Goal: Task Accomplishment & Management: Manage account settings

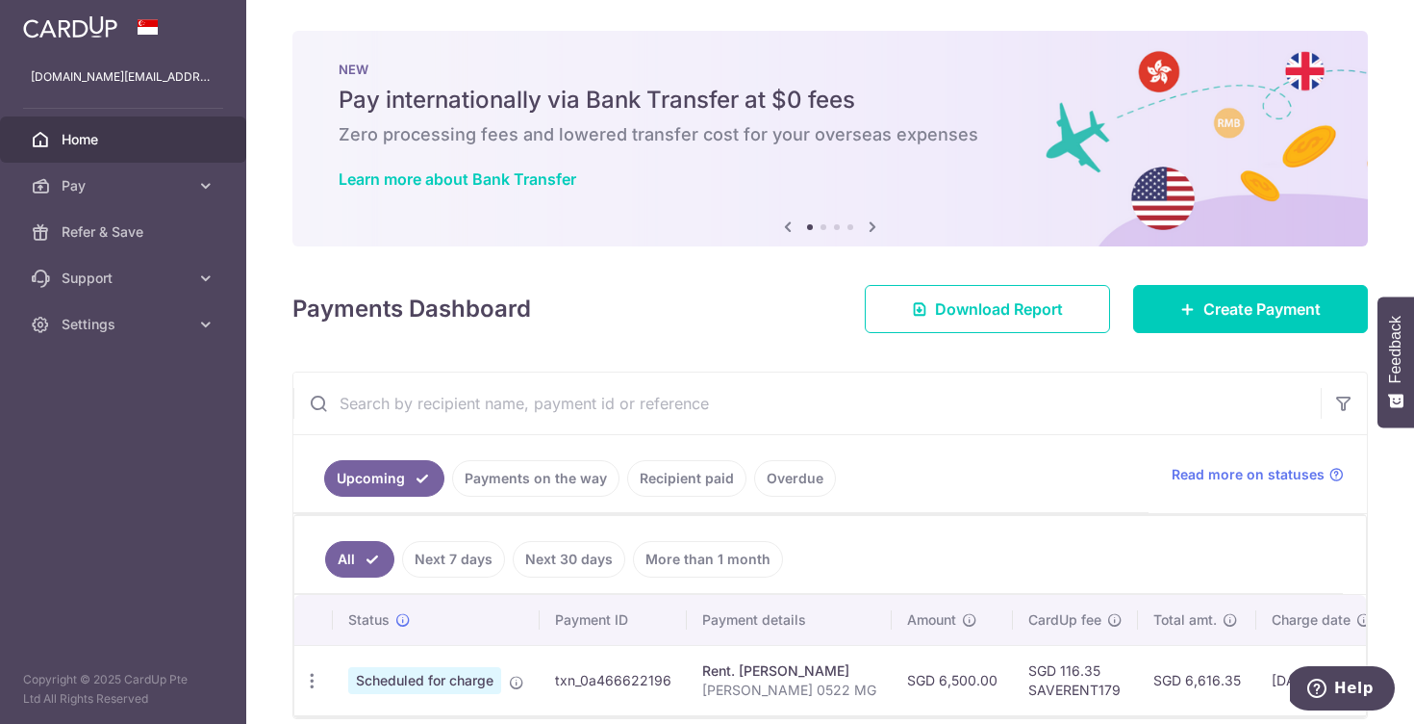
scroll to position [0, 293]
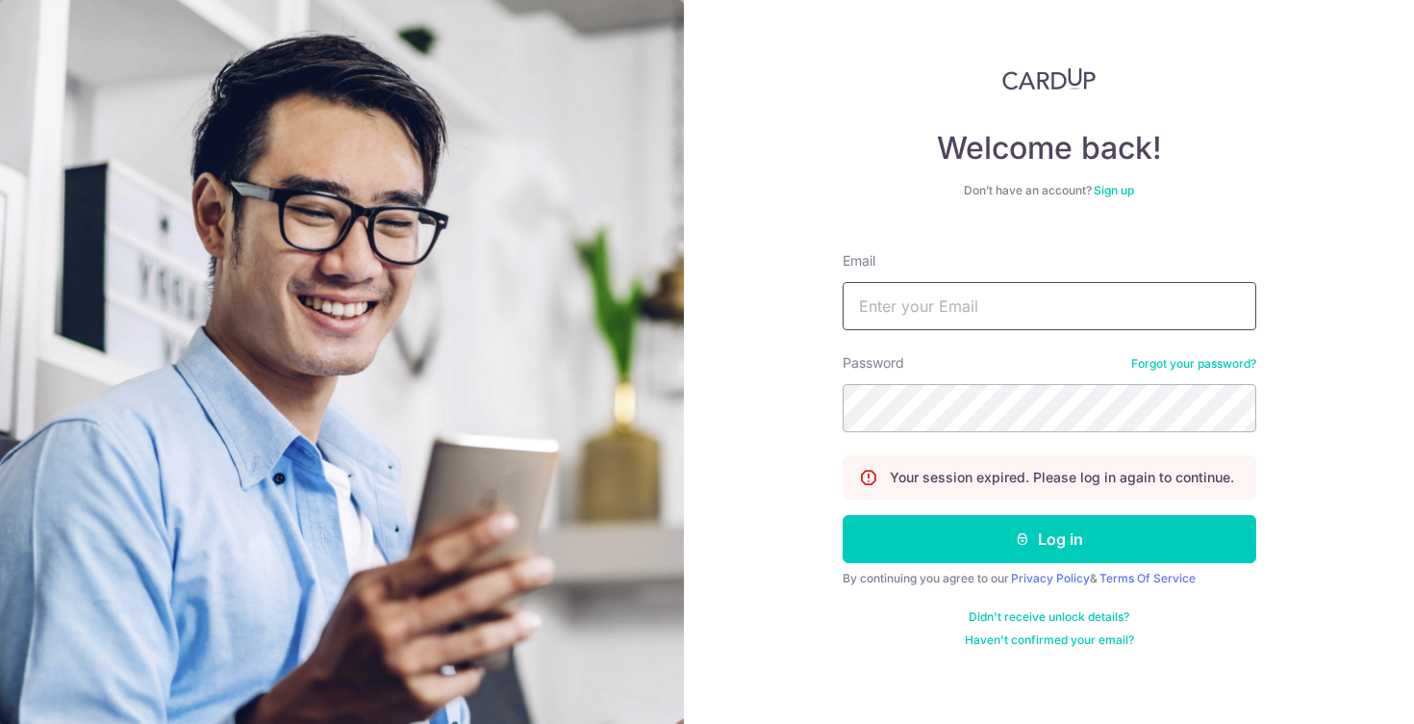
click at [1012, 297] on input "Email" at bounding box center [1050, 306] width 414 height 48
type input "vats.com@gmail.com"
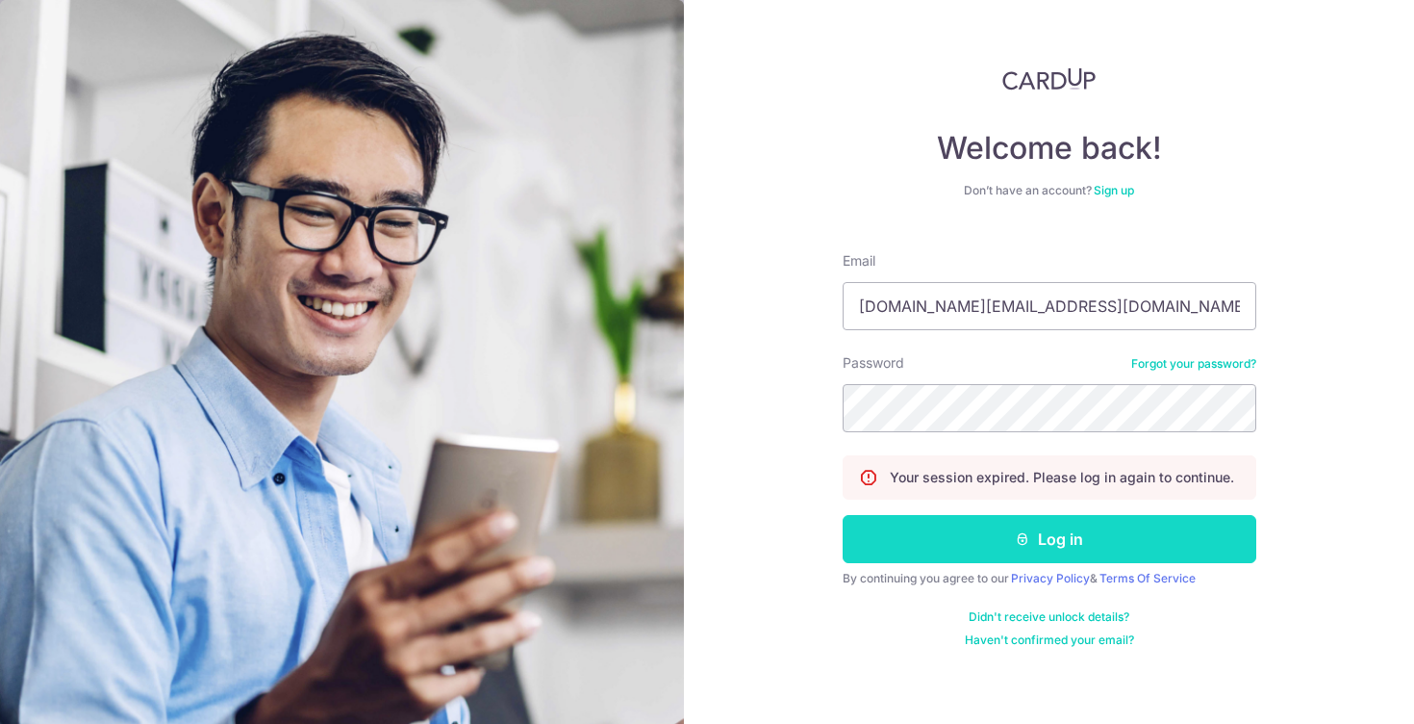
click at [1044, 527] on button "Log in" at bounding box center [1050, 539] width 414 height 48
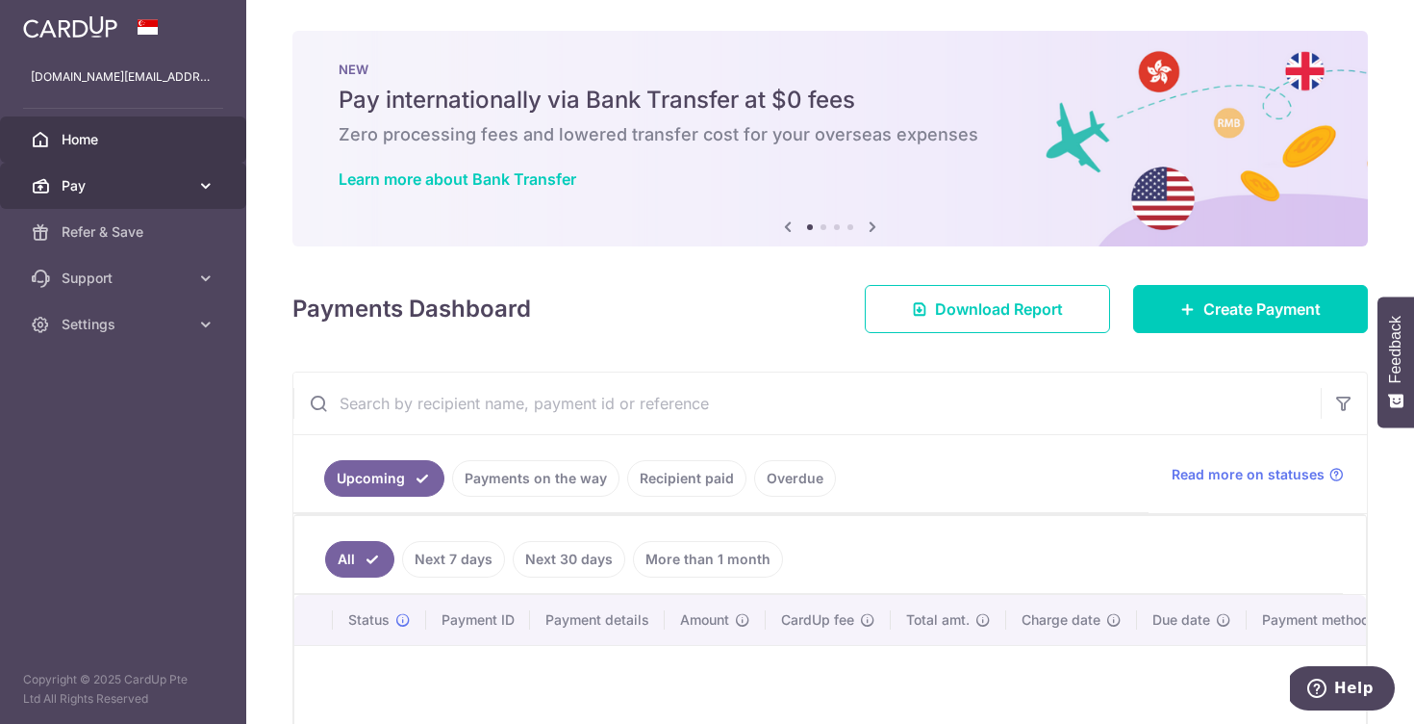
click at [150, 201] on link "Pay" at bounding box center [123, 186] width 246 height 46
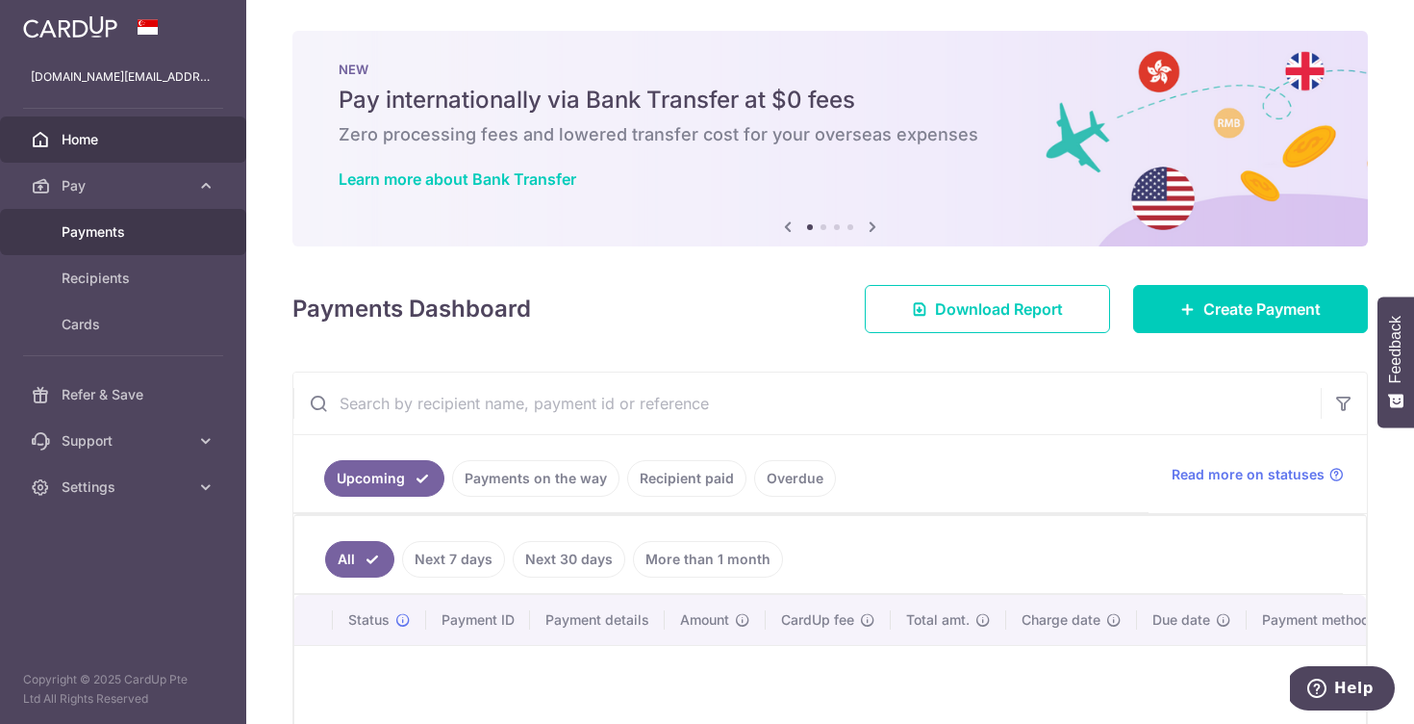
click at [139, 242] on link "Payments" at bounding box center [123, 232] width 246 height 46
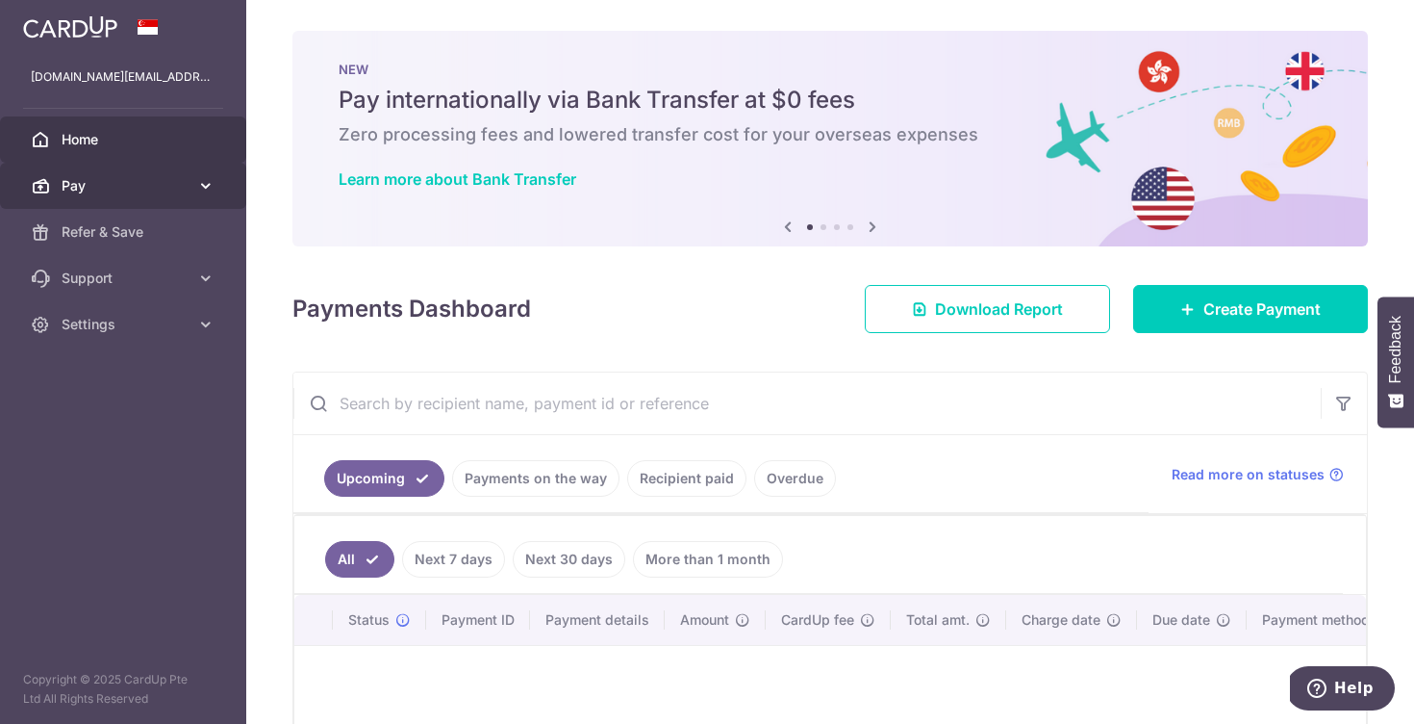
click at [162, 195] on link "Pay" at bounding box center [123, 186] width 246 height 46
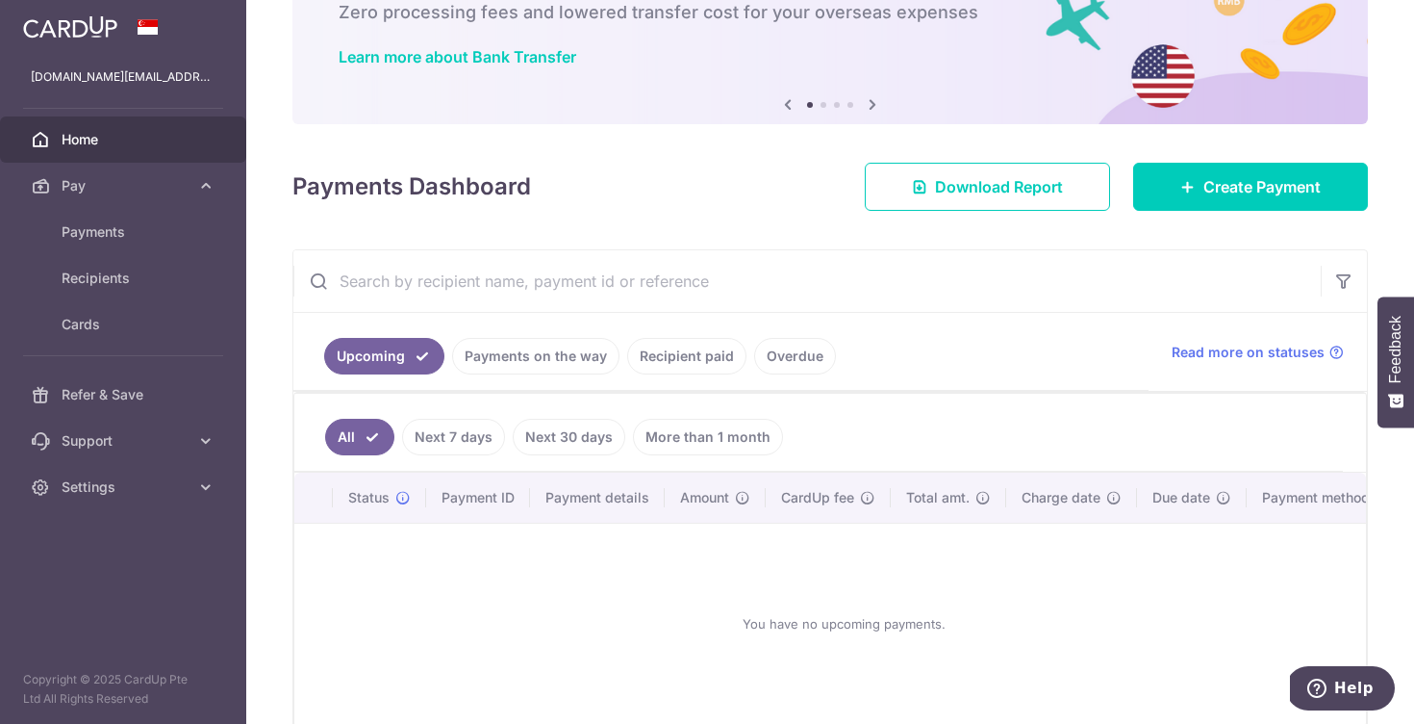
scroll to position [127, 0]
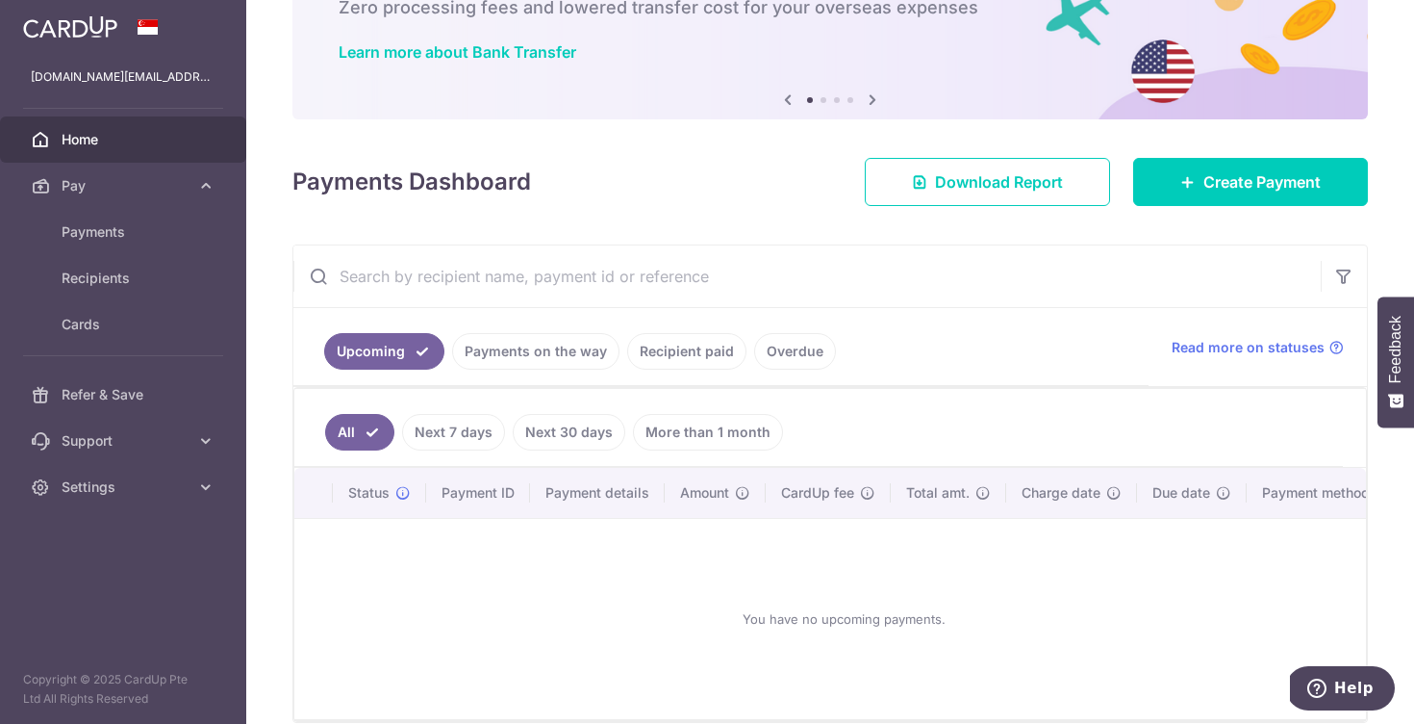
click at [696, 439] on link "More than 1 month" at bounding box center [708, 432] width 150 height 37
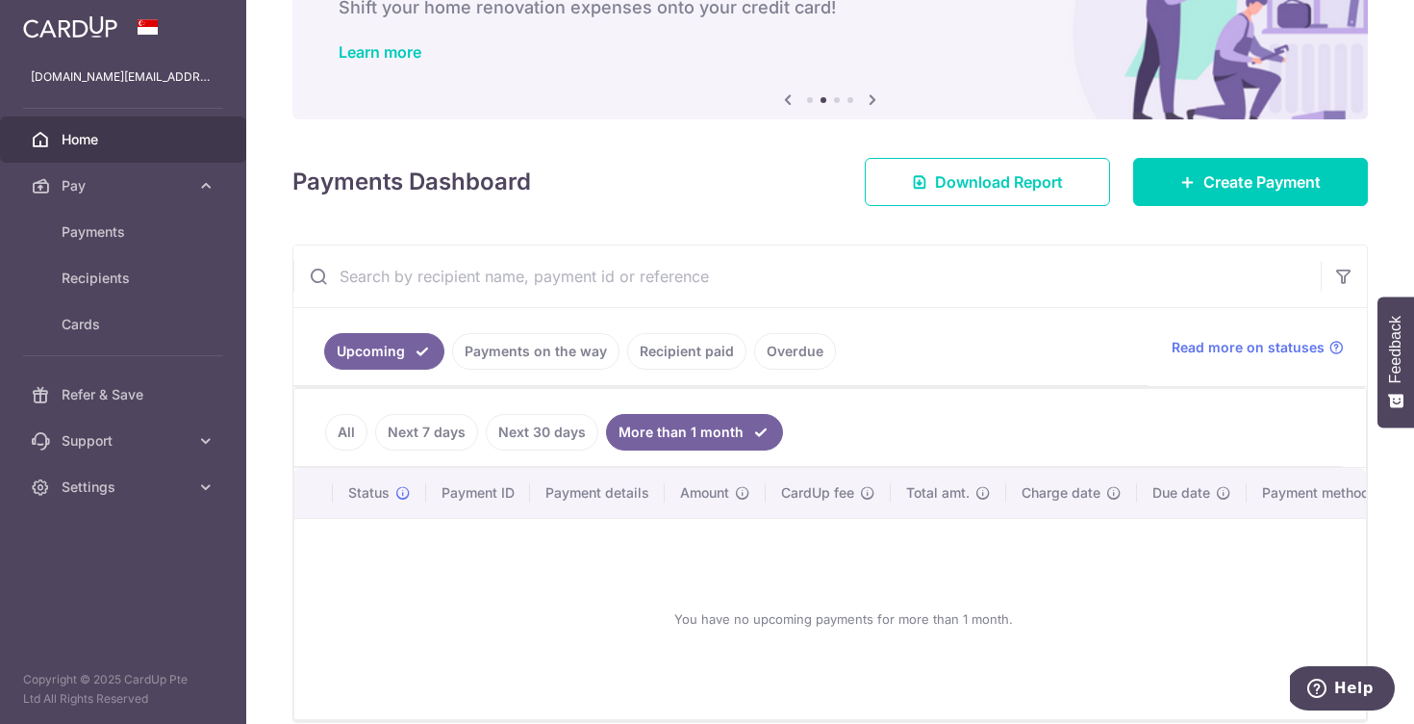
click at [530, 424] on link "Next 30 days" at bounding box center [542, 432] width 113 height 37
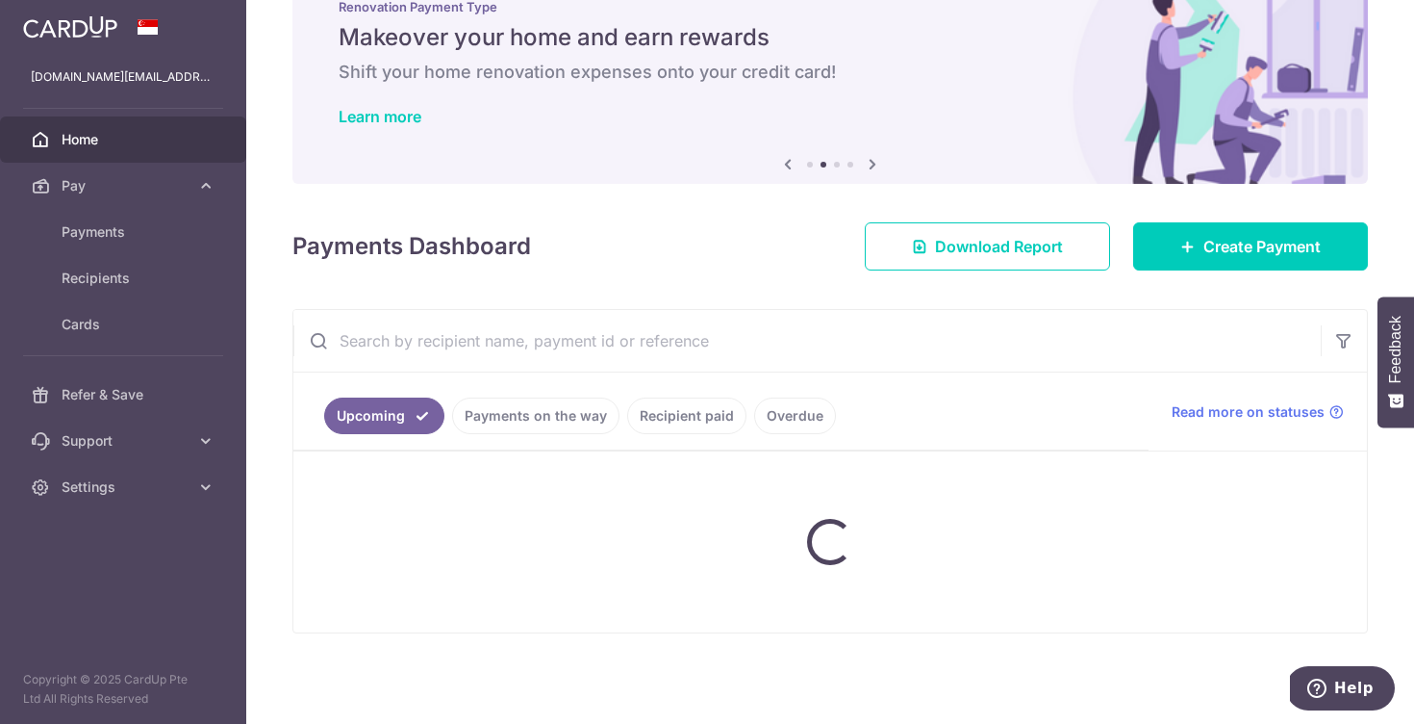
scroll to position [63, 0]
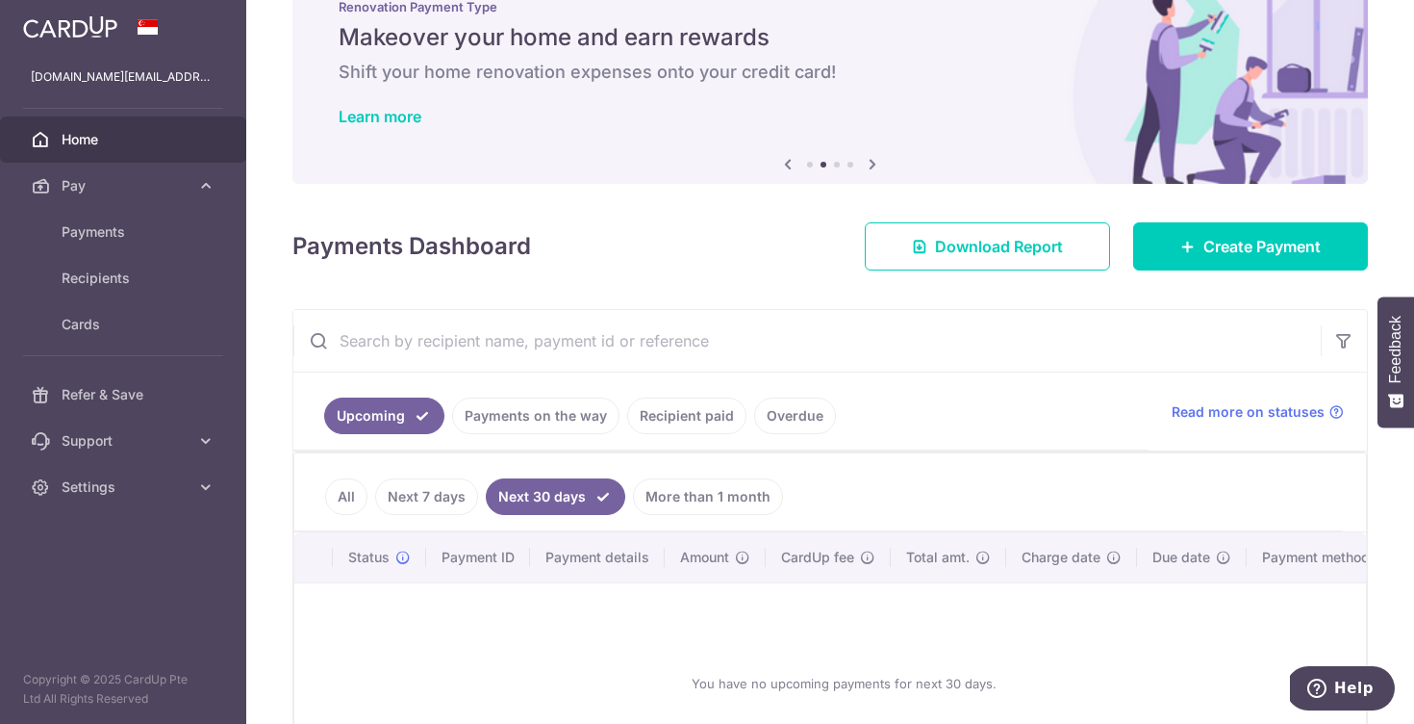
click at [561, 420] on link "Payments on the way" at bounding box center [535, 415] width 167 height 37
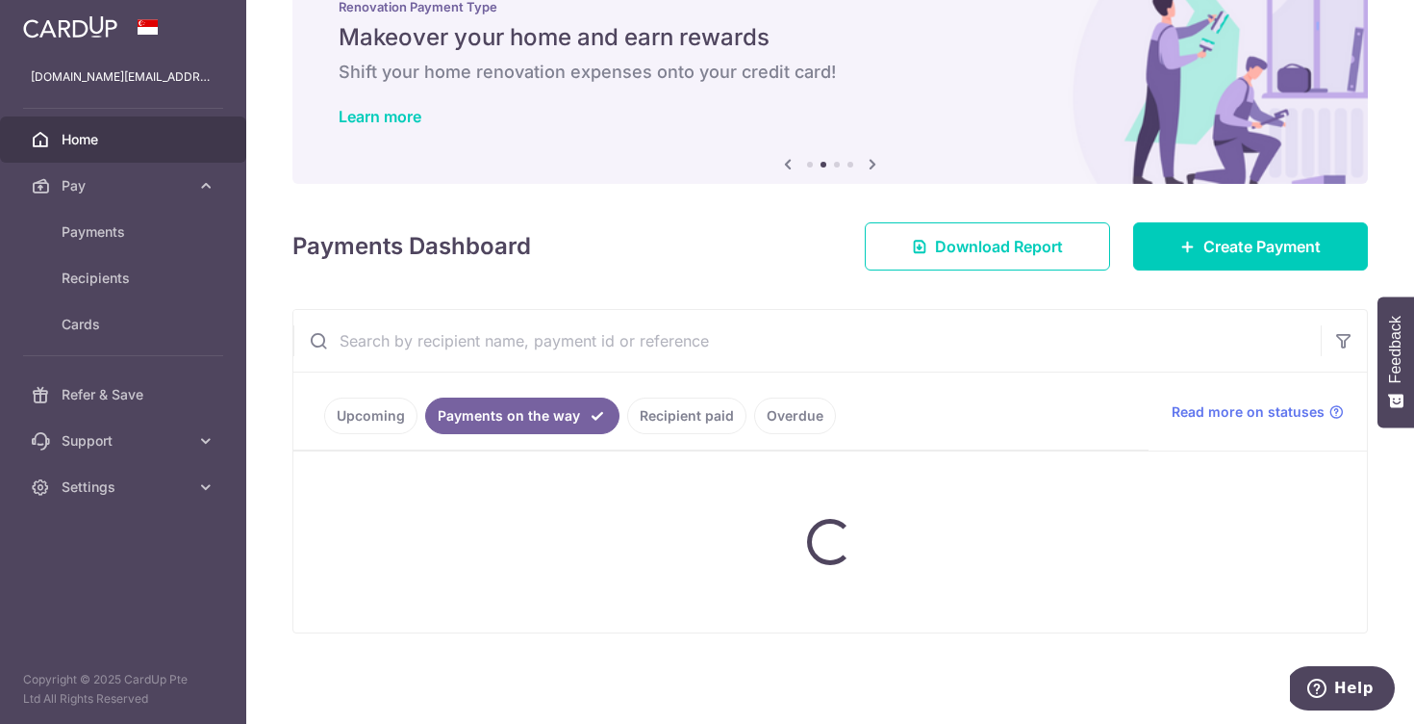
scroll to position [4, 0]
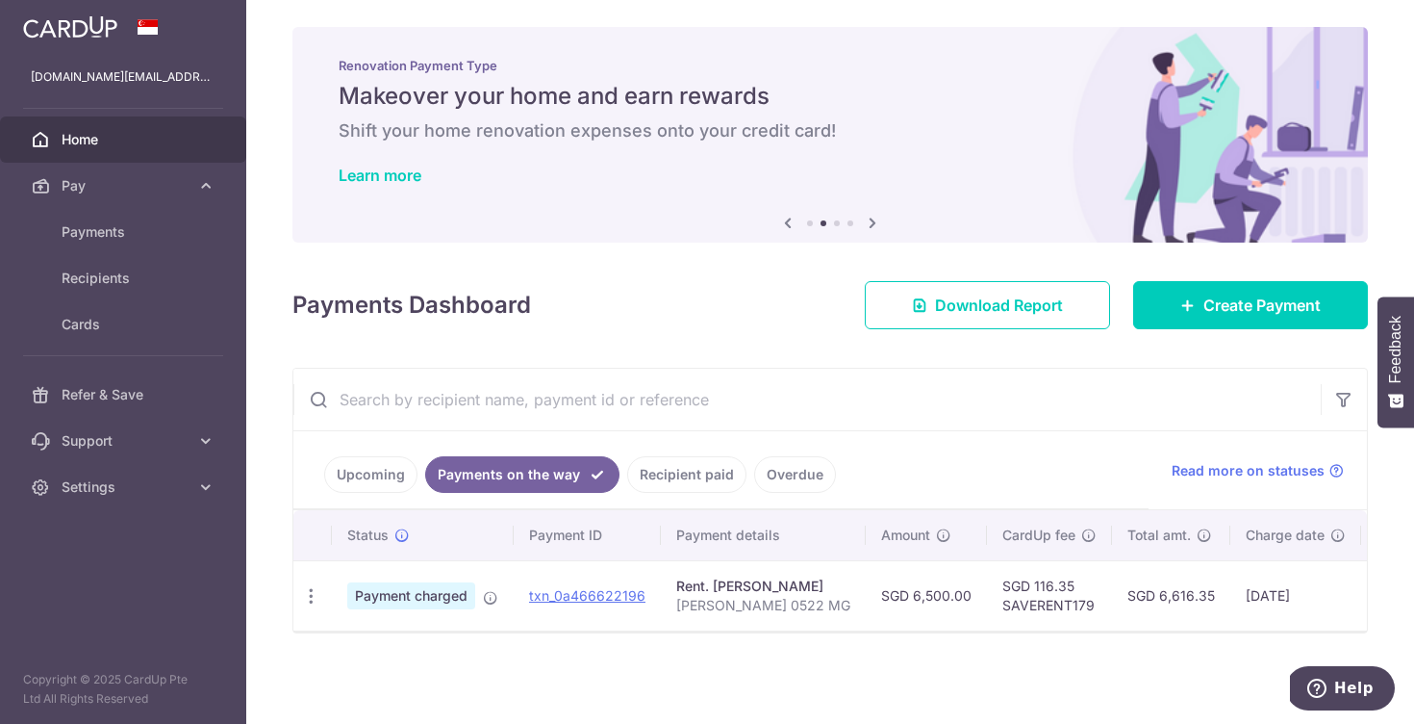
click at [715, 485] on link "Recipient paid" at bounding box center [686, 474] width 119 height 37
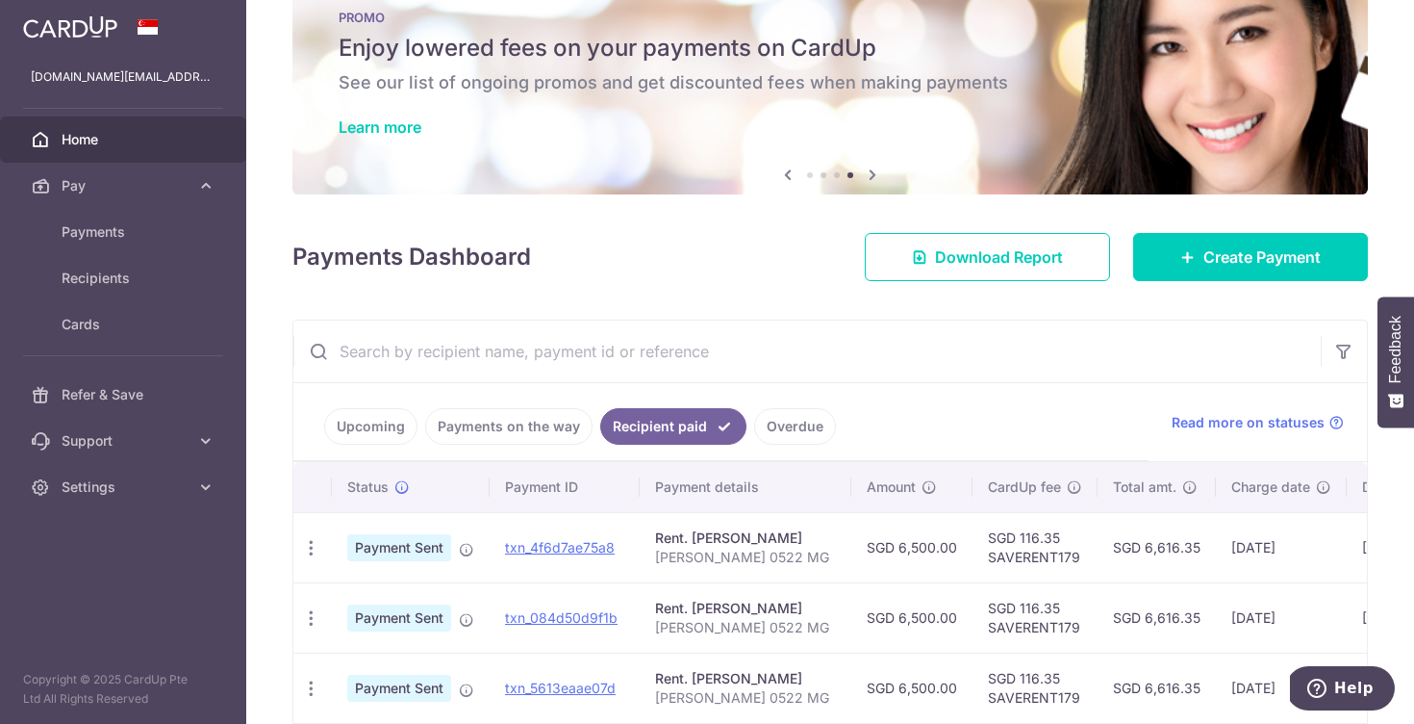
scroll to position [0, 0]
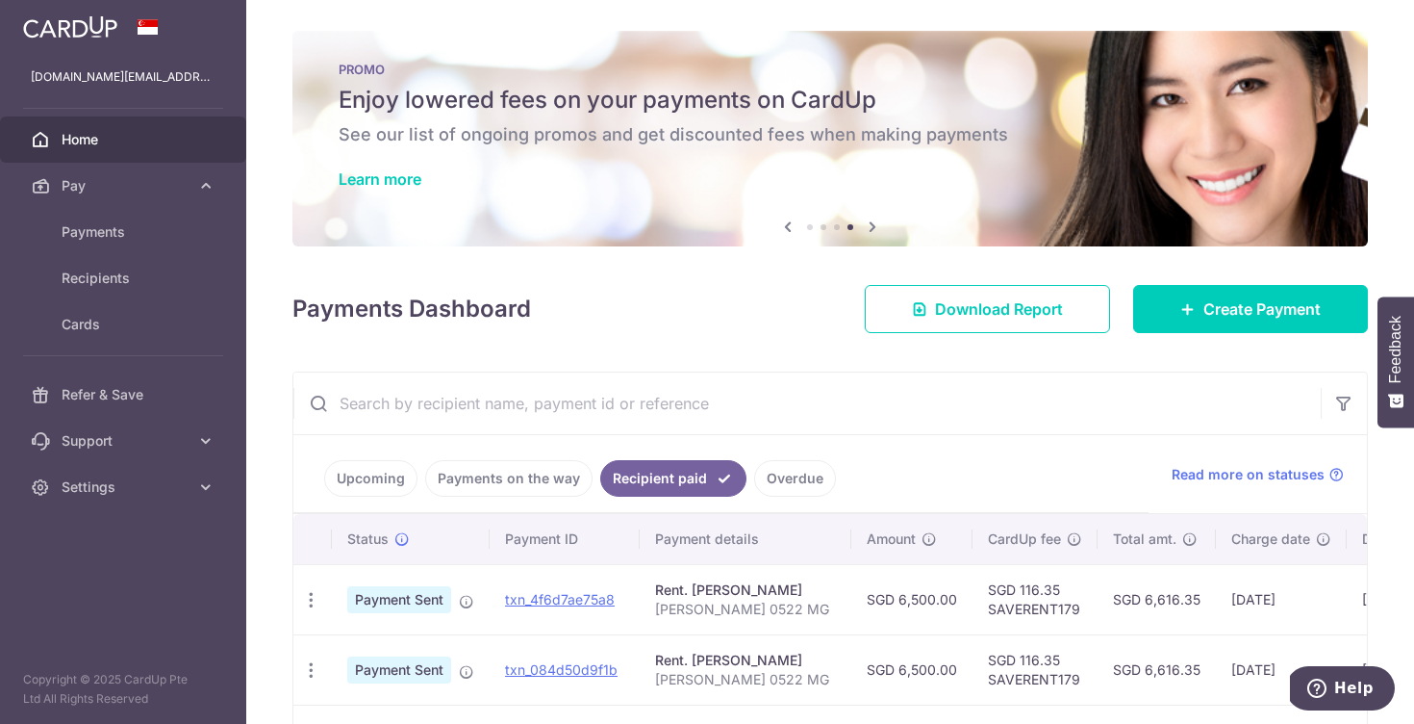
click at [359, 477] on link "Upcoming" at bounding box center [370, 478] width 93 height 37
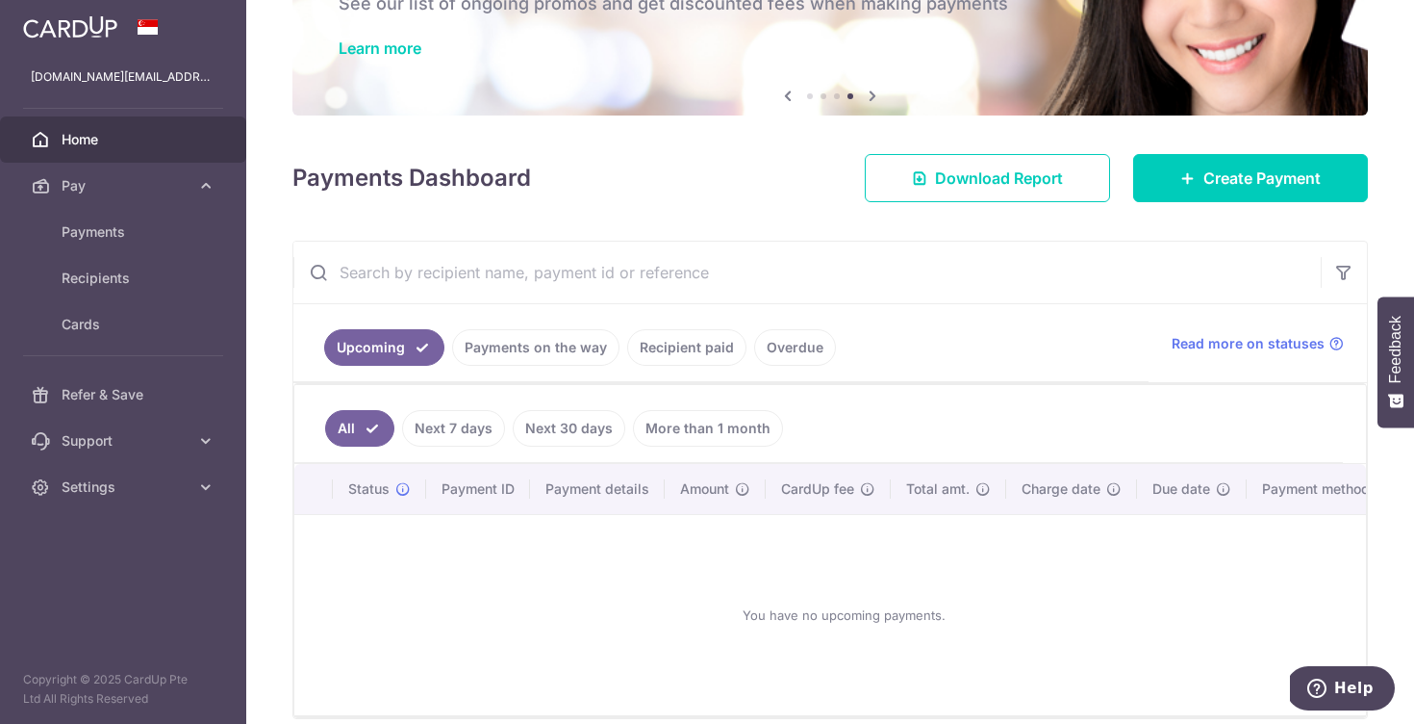
scroll to position [132, 0]
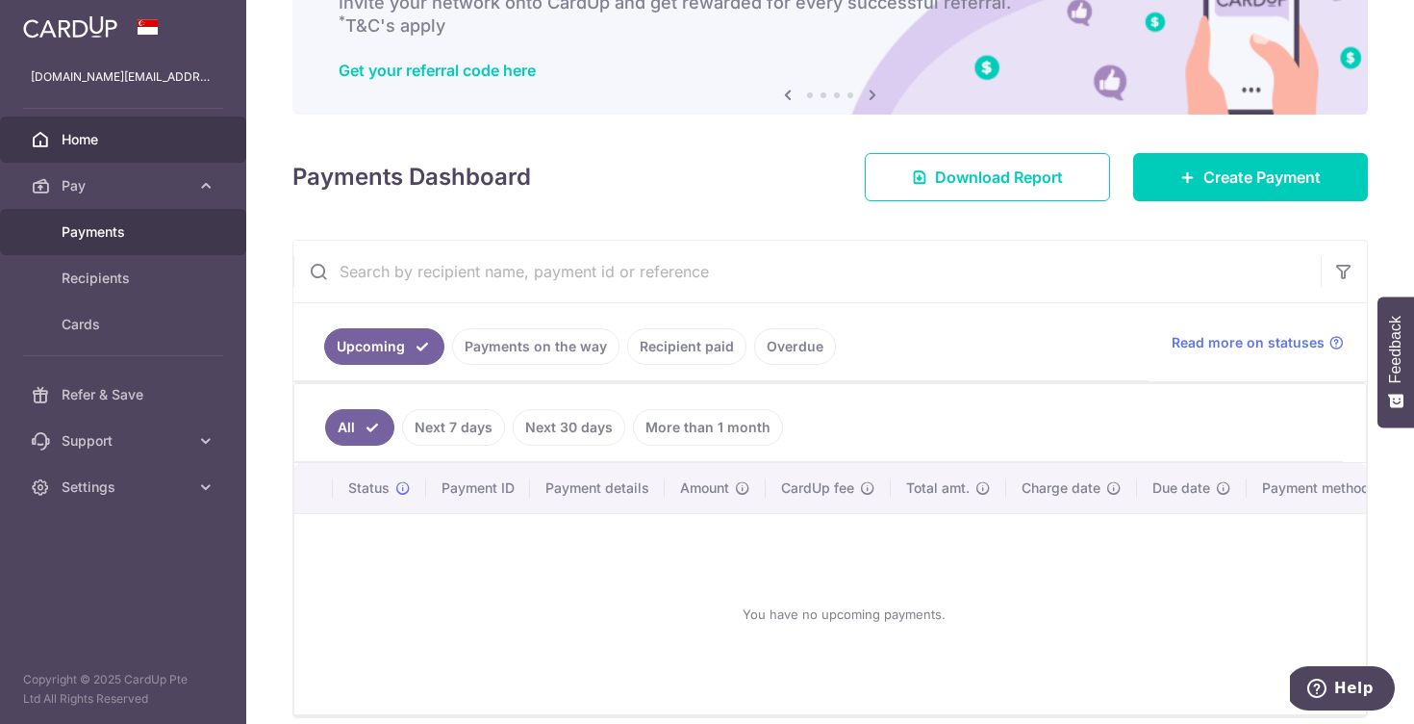
click at [126, 242] on link "Payments" at bounding box center [123, 232] width 246 height 46
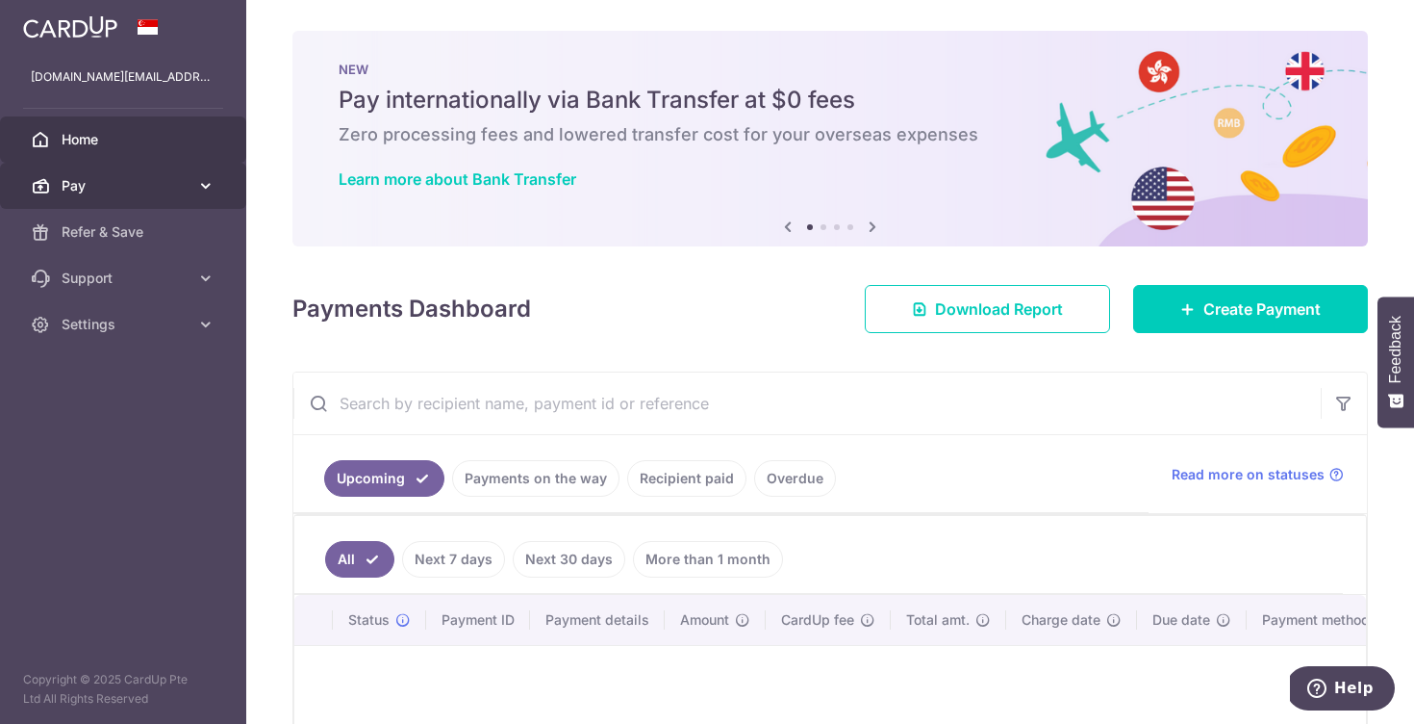
click at [190, 189] on link "Pay" at bounding box center [123, 186] width 246 height 46
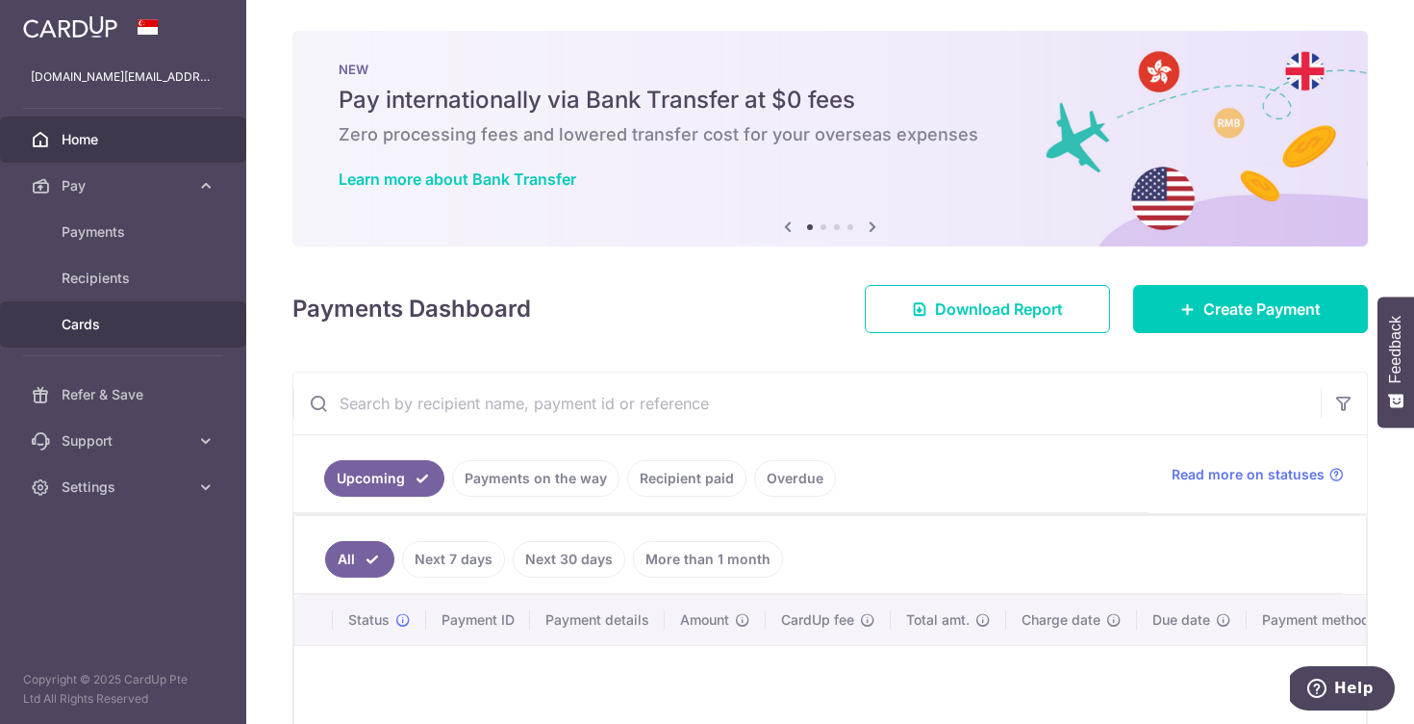
click at [125, 317] on span "Cards" at bounding box center [125, 324] width 127 height 19
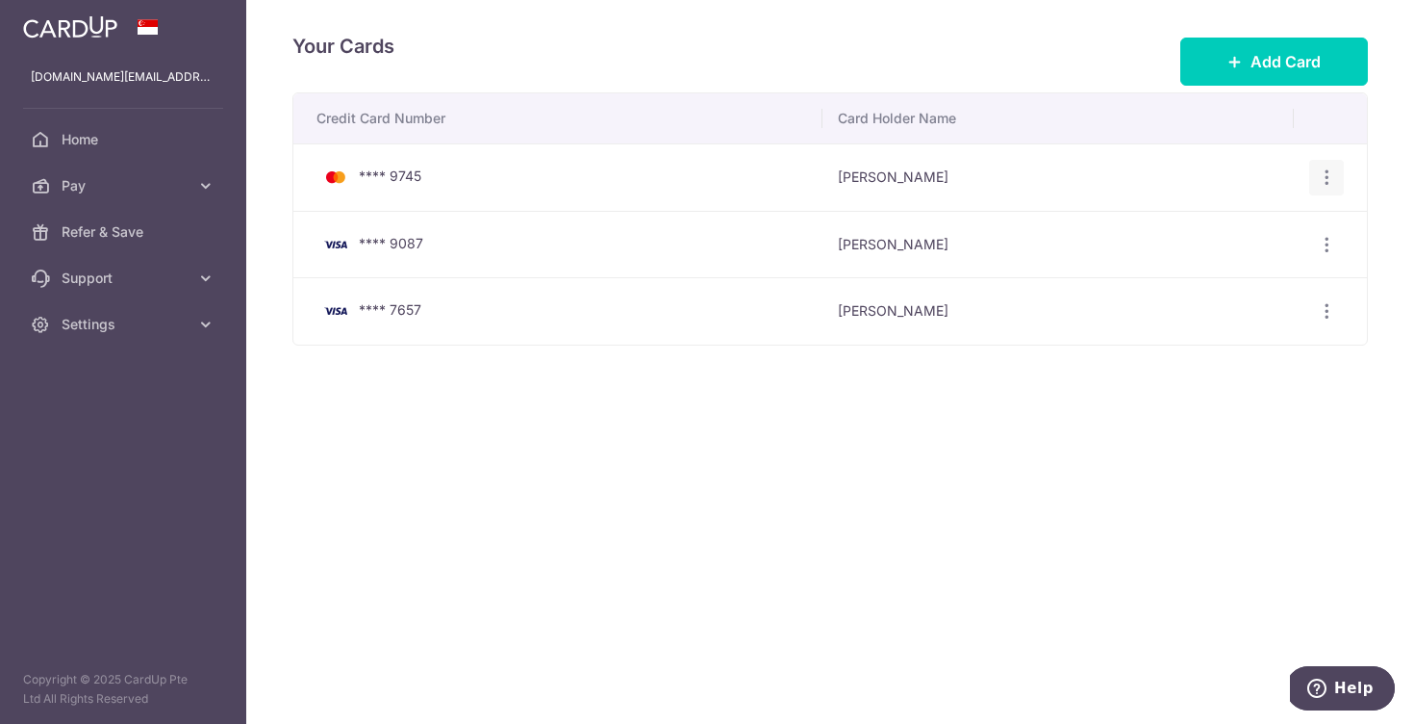
click at [1332, 175] on icon "button" at bounding box center [1327, 177] width 20 height 20
click at [1215, 266] on span "Delete" at bounding box center [1262, 277] width 131 height 23
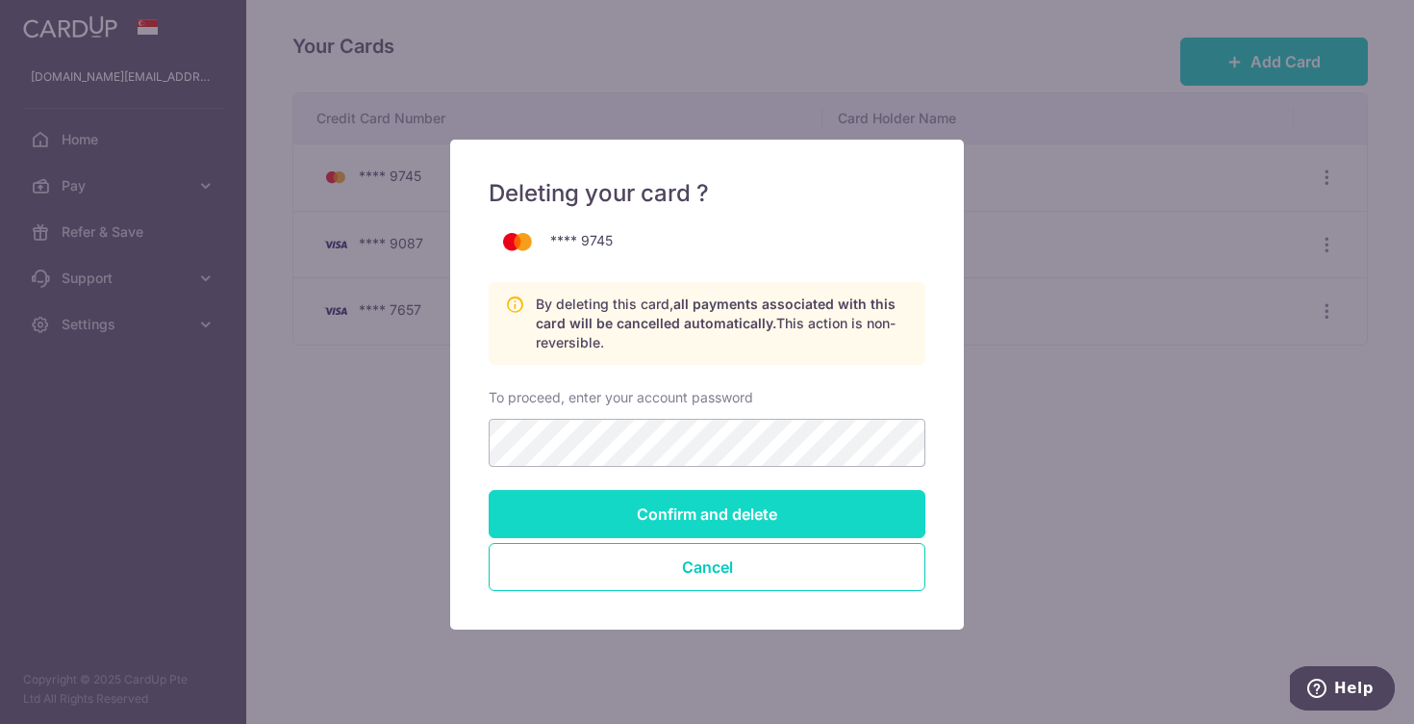
click at [742, 506] on input "Confirm and delete" at bounding box center [707, 514] width 437 height 48
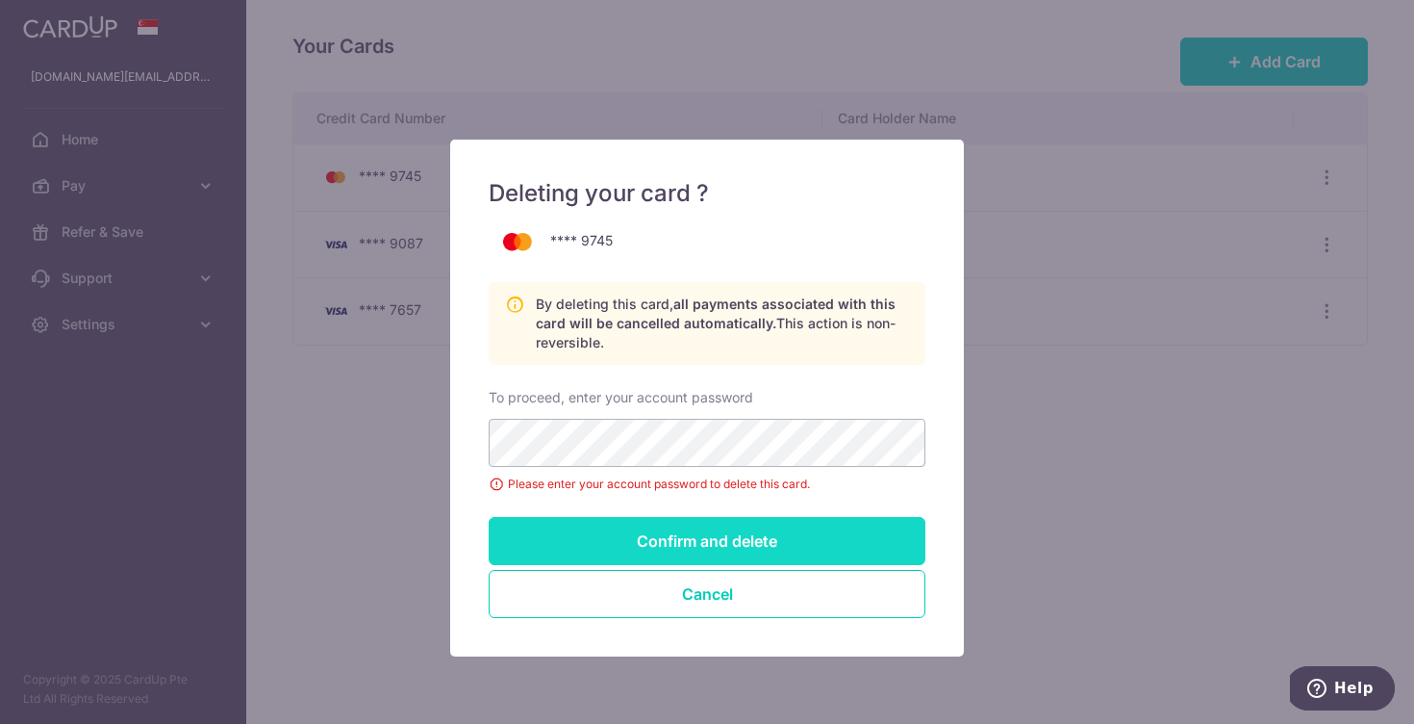
click at [702, 537] on input "Confirm and delete" at bounding box center [707, 541] width 437 height 48
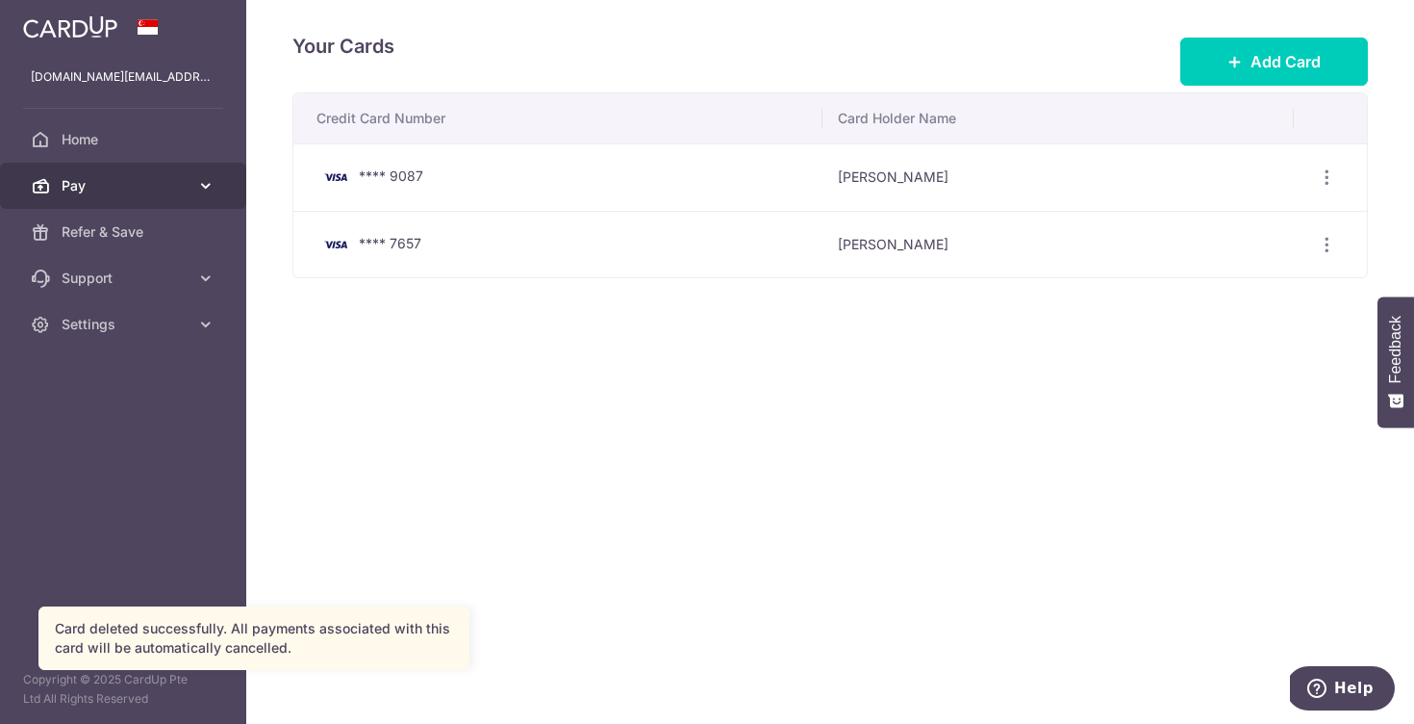
click at [191, 196] on link "Pay" at bounding box center [123, 186] width 246 height 46
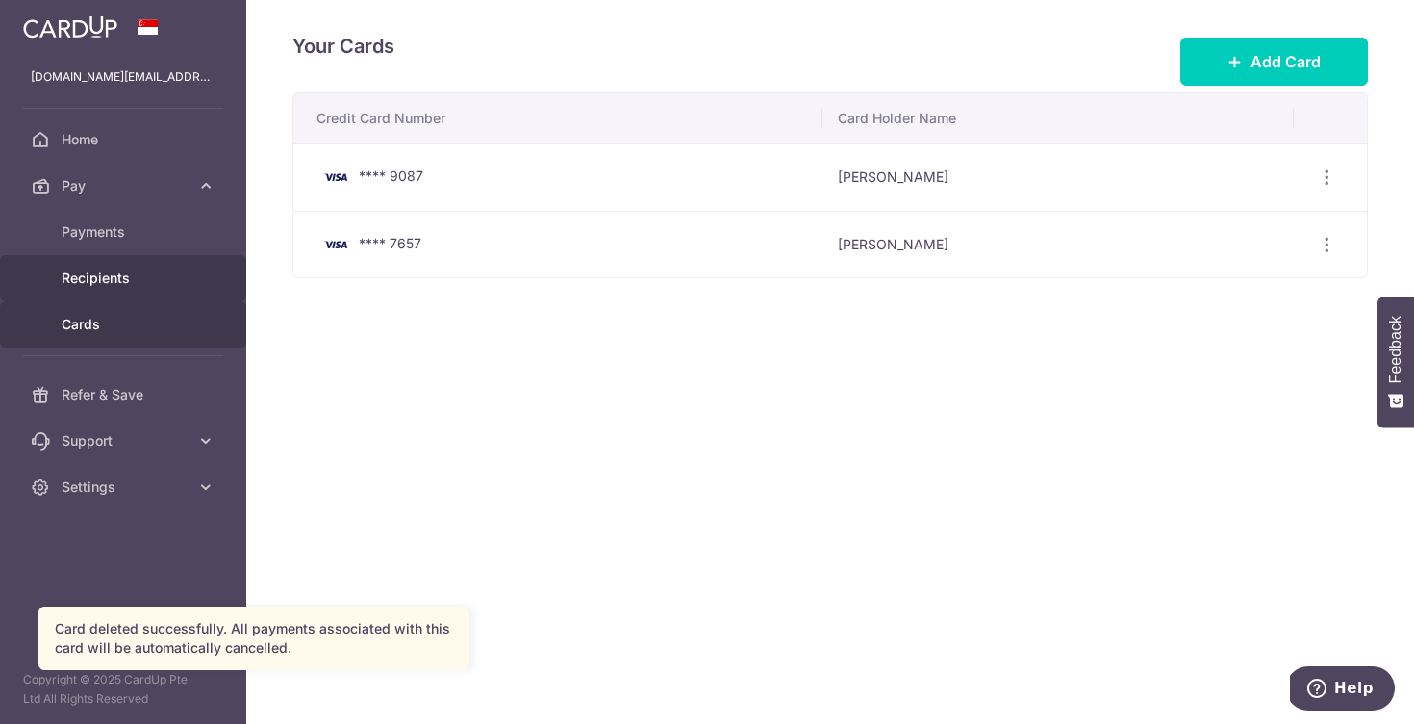
click at [150, 274] on span "Recipients" at bounding box center [125, 277] width 127 height 19
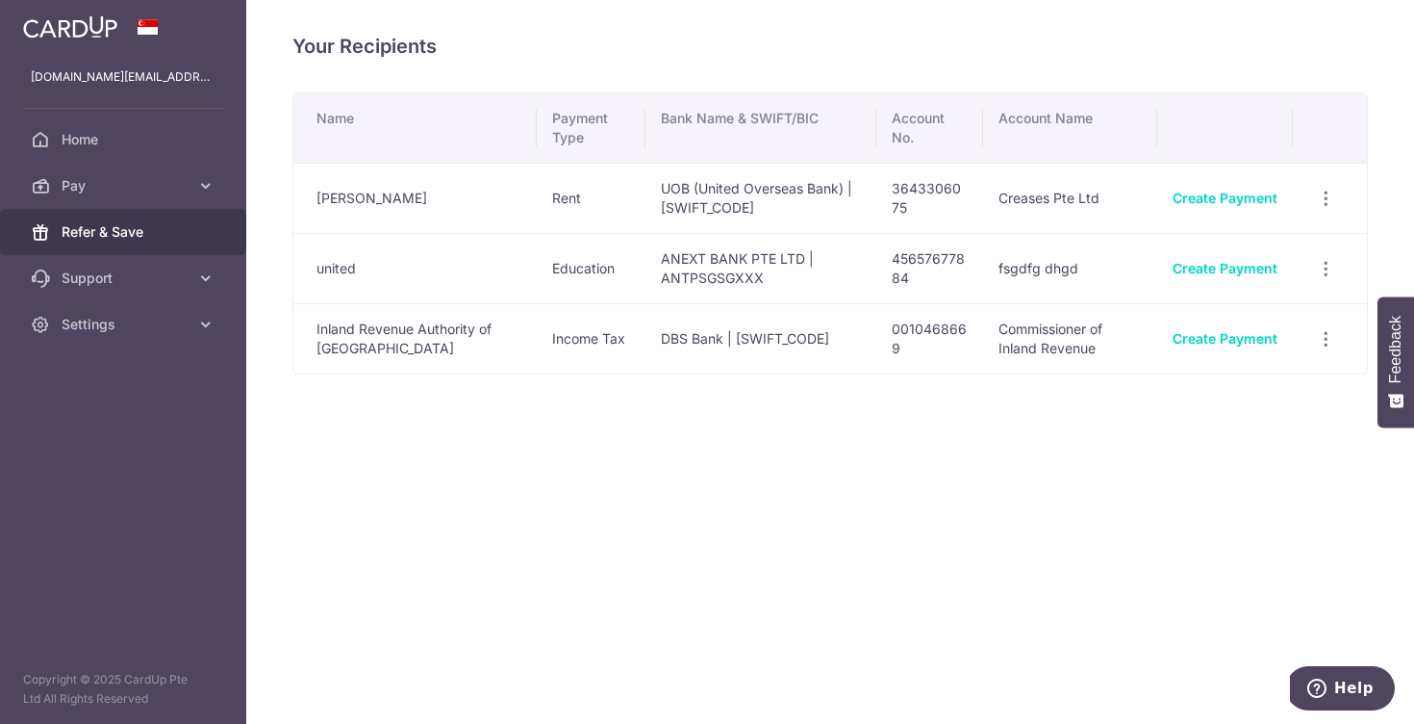
click at [158, 242] on link "Refer & Save" at bounding box center [123, 232] width 246 height 46
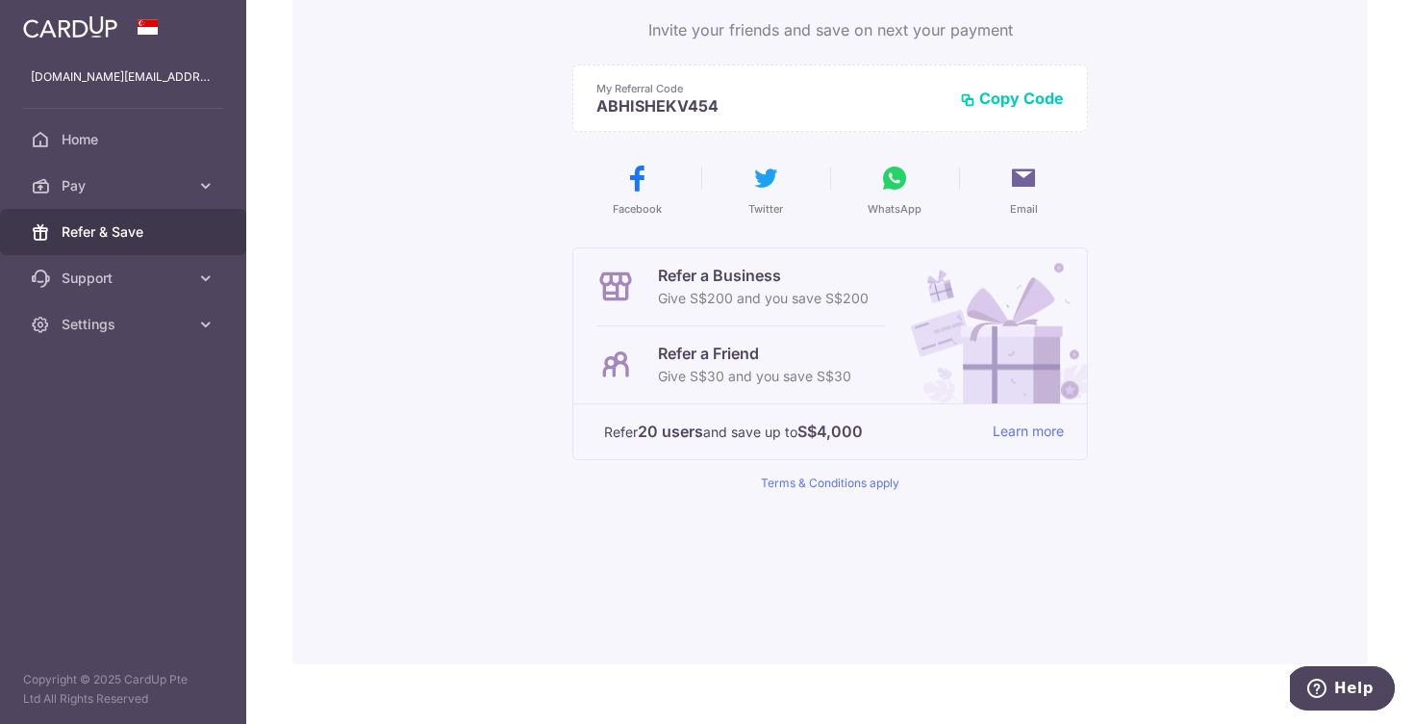
scroll to position [219, 0]
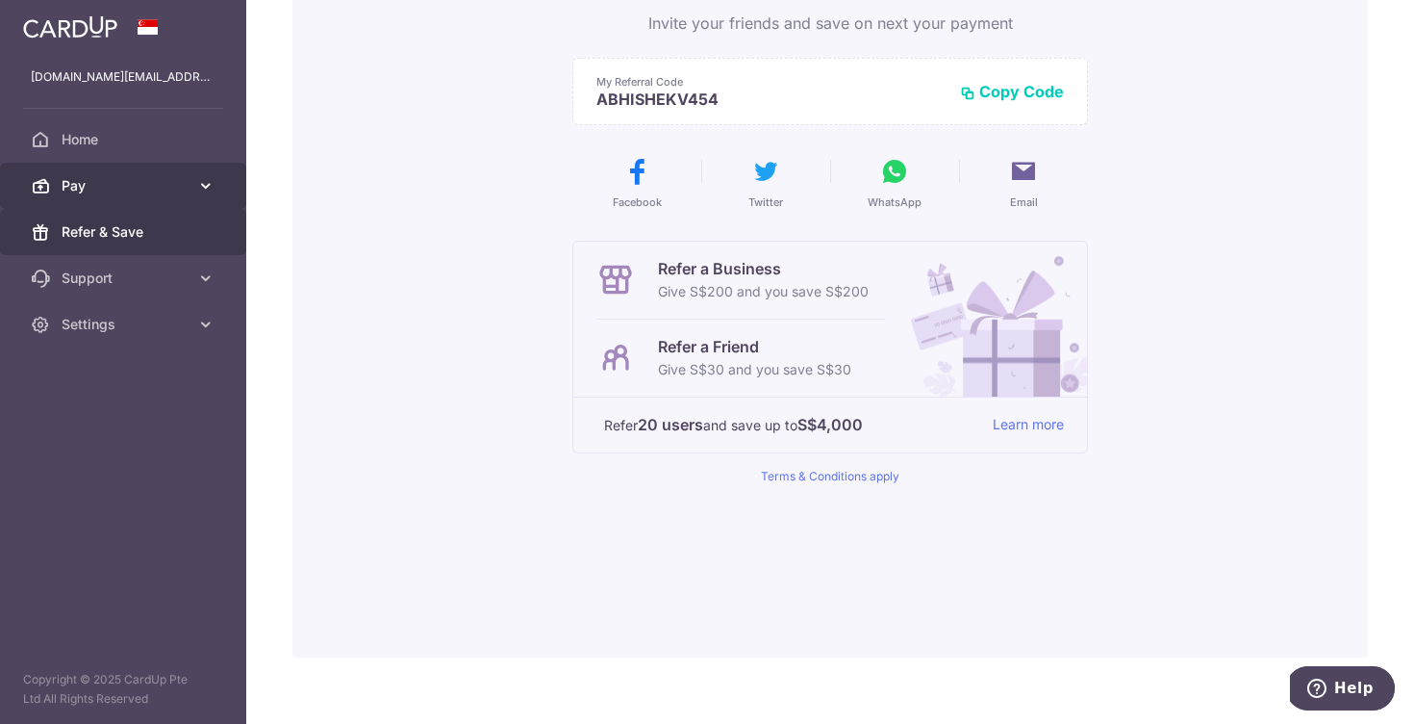
click at [123, 189] on span "Pay" at bounding box center [125, 185] width 127 height 19
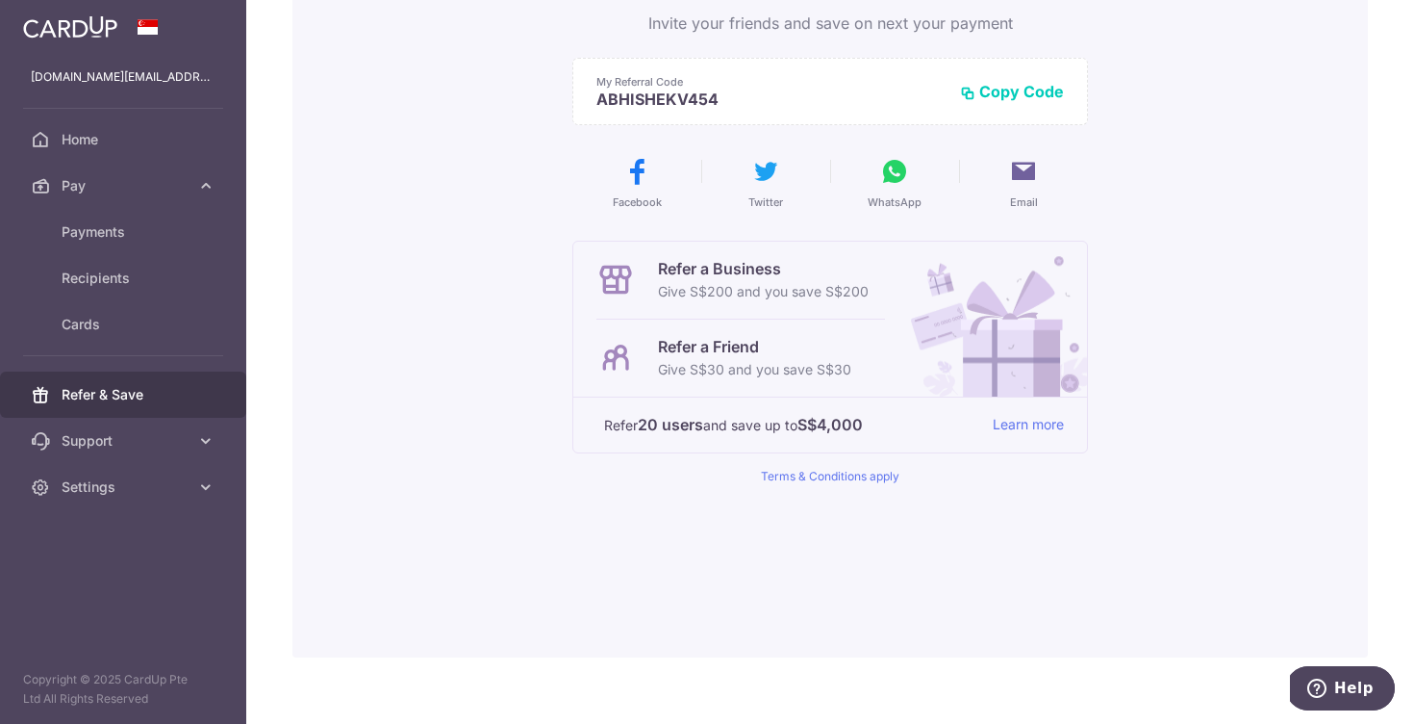
click at [470, 331] on div "Want to save more? Invite your friends and save on next your payment My Referra…" at bounding box center [831, 269] width 1076 height 776
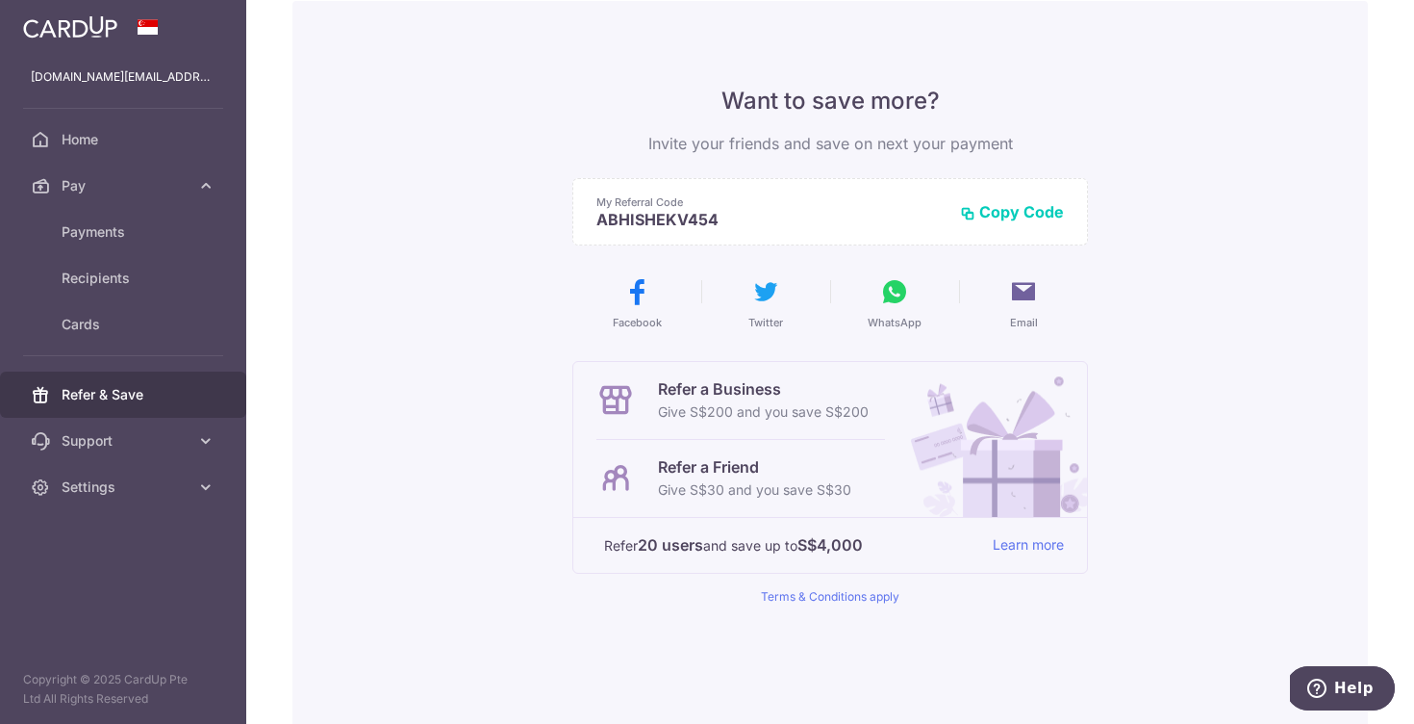
scroll to position [0, 0]
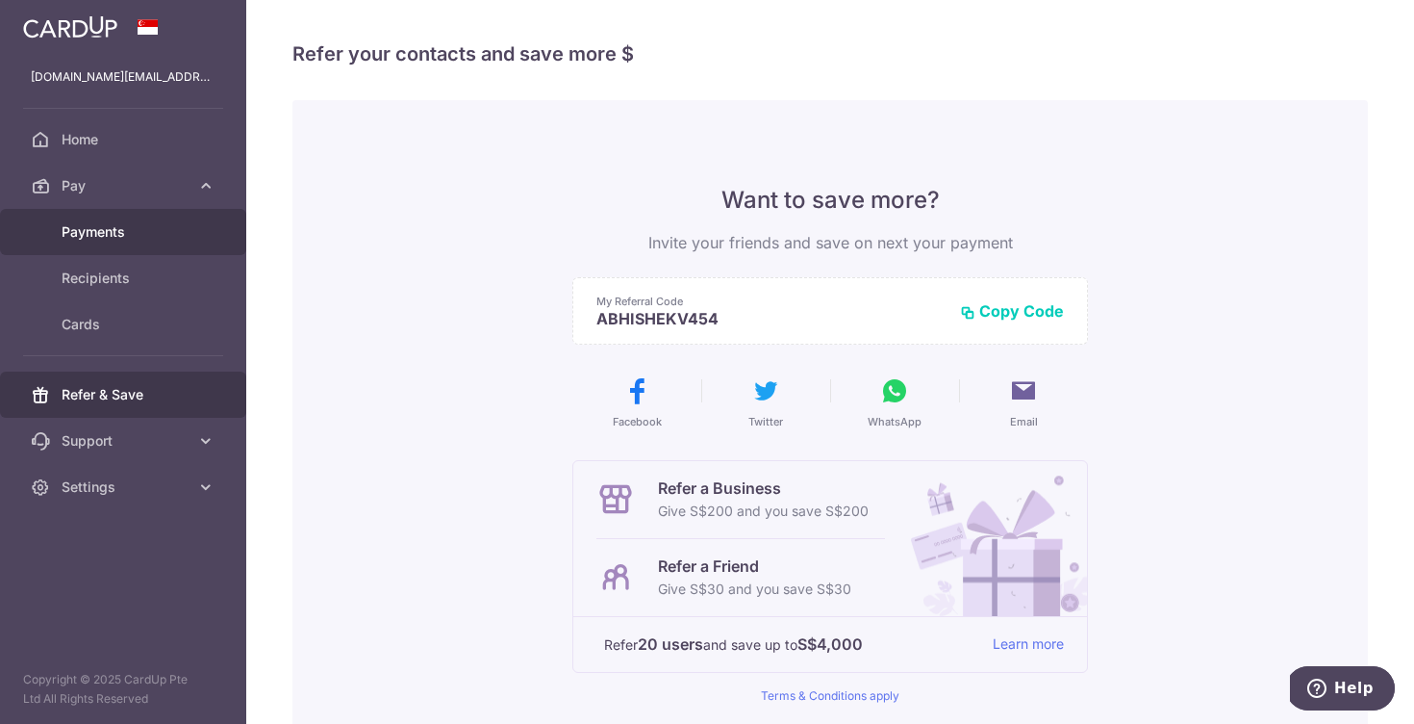
click at [127, 236] on span "Payments" at bounding box center [125, 231] width 127 height 19
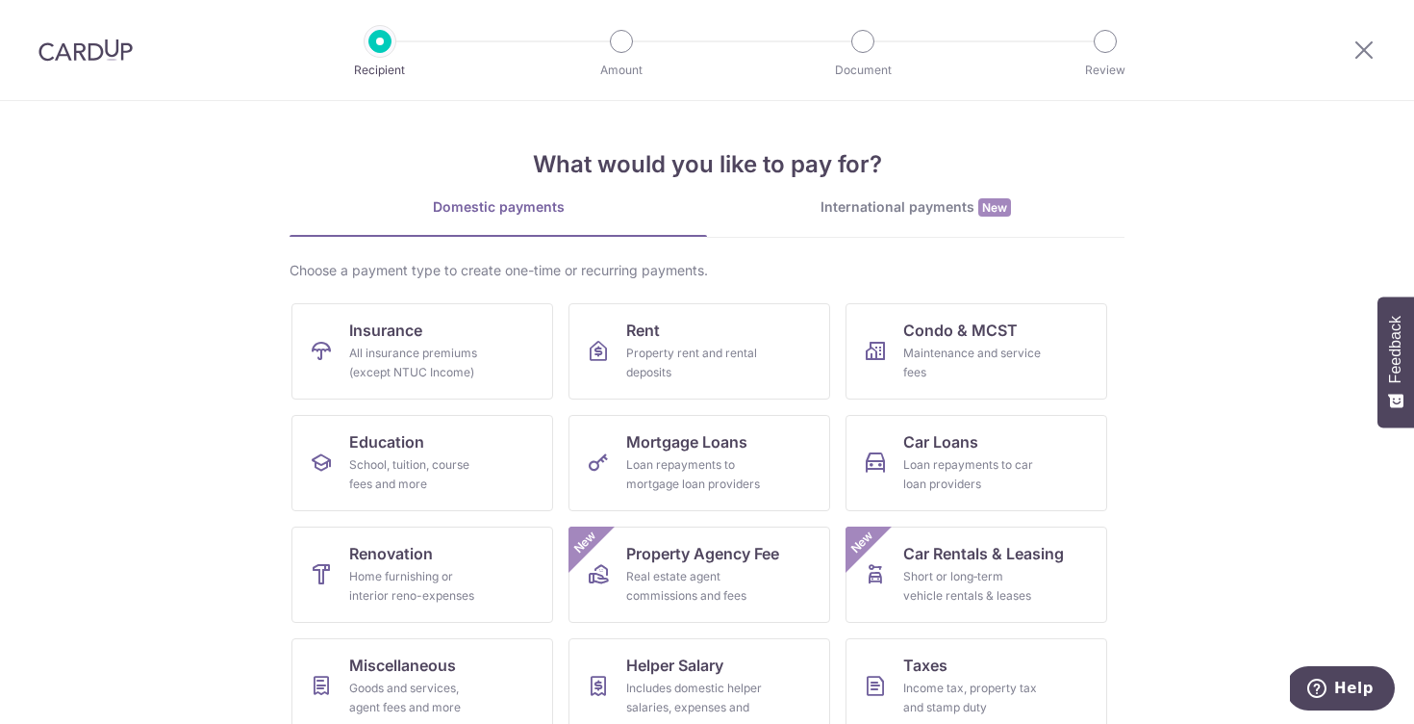
click at [86, 53] on img at bounding box center [85, 49] width 94 height 23
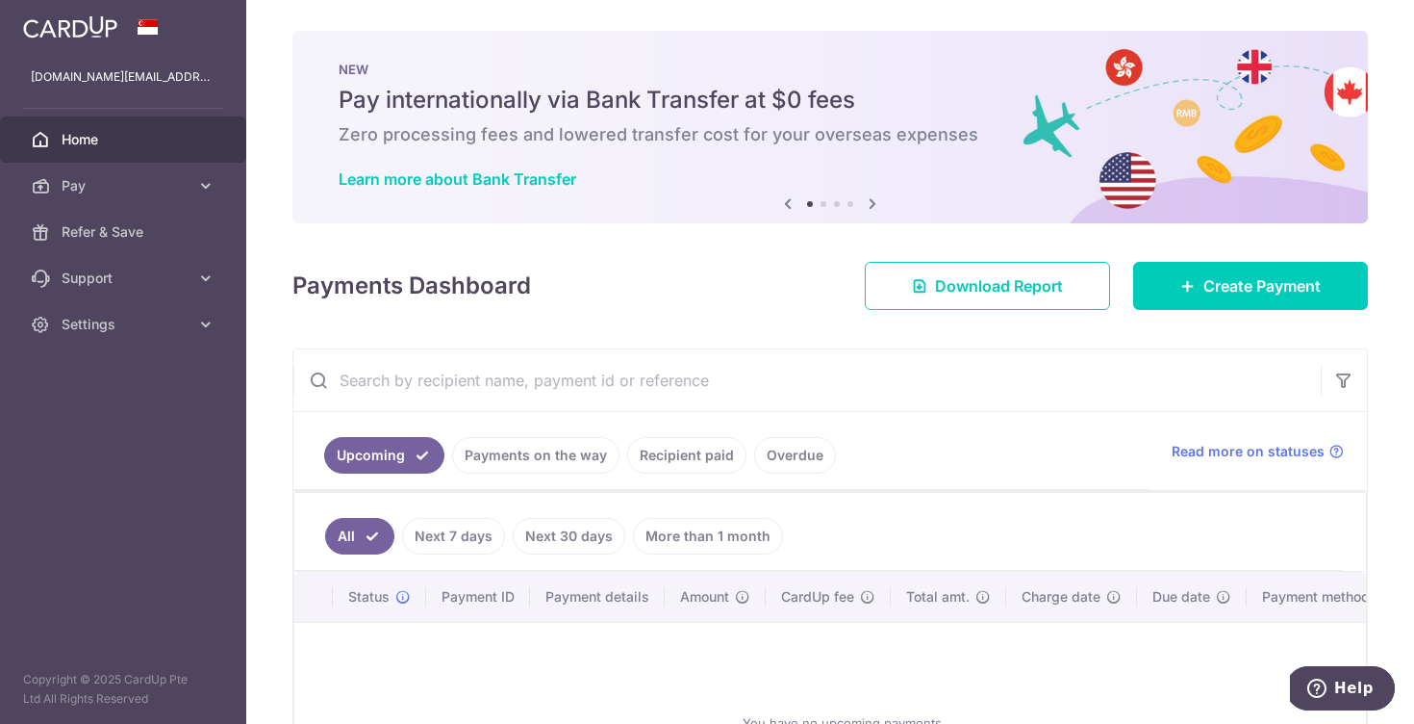
click at [696, 535] on link "More than 1 month" at bounding box center [708, 536] width 150 height 37
